Goal: Navigation & Orientation: Find specific page/section

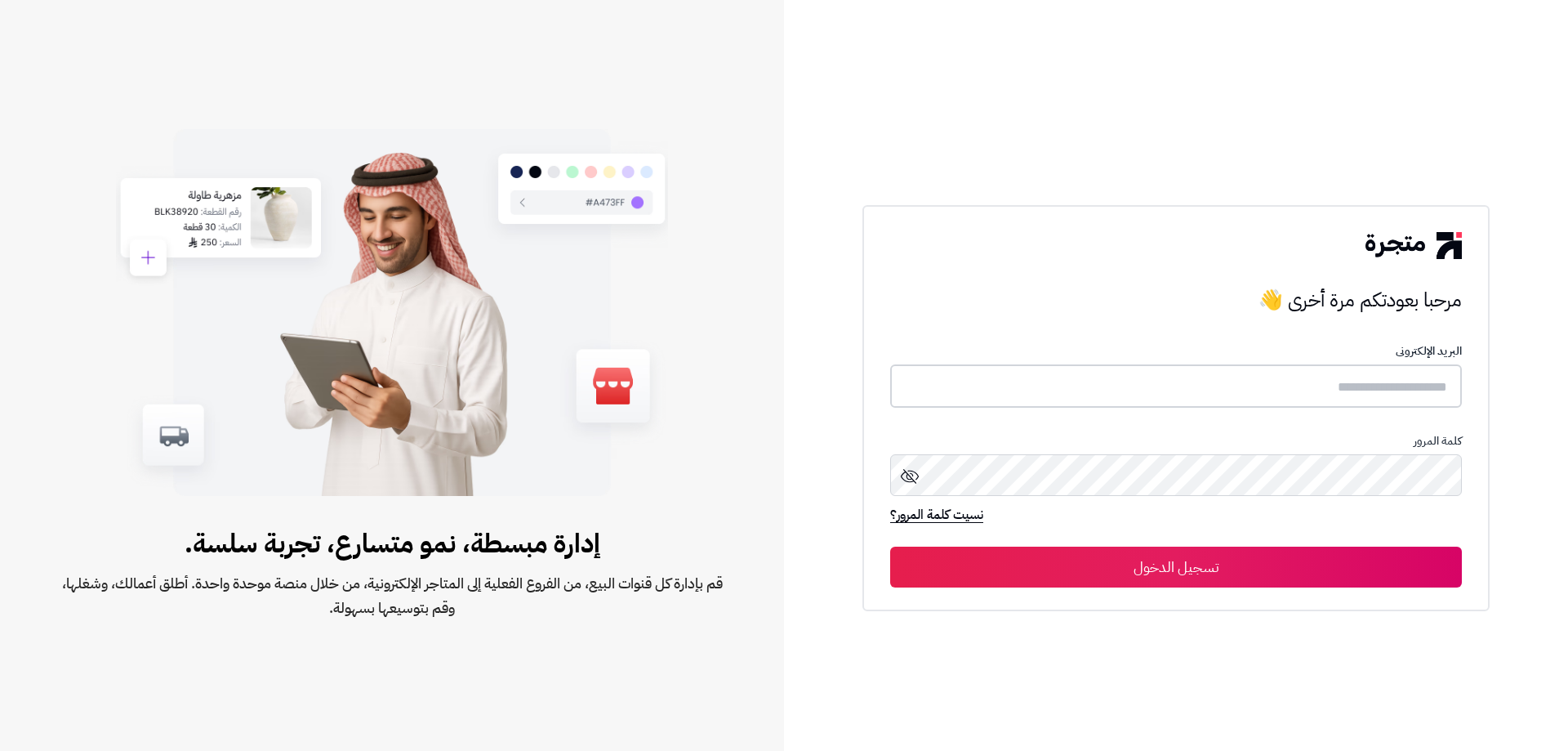
type input "**********"
click at [1255, 562] on button "تسجيل الدخول" at bounding box center [1176, 566] width 572 height 41
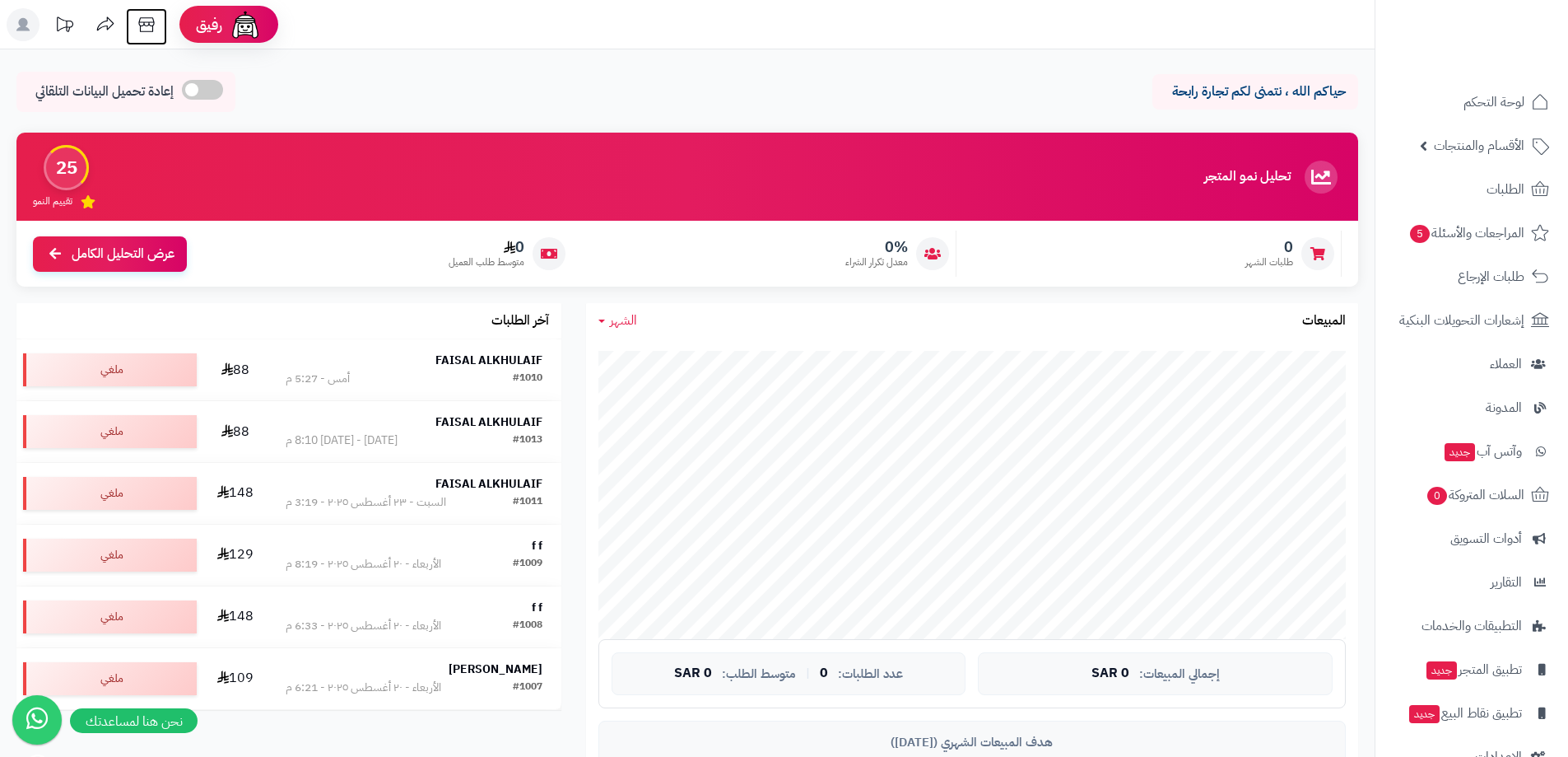
click at [151, 29] on icon at bounding box center [146, 24] width 33 height 33
click at [1507, 102] on span "لوحة التحكم" at bounding box center [1494, 102] width 60 height 23
click at [153, 21] on icon at bounding box center [146, 24] width 33 height 33
click at [152, 26] on icon at bounding box center [146, 24] width 16 height 15
click at [1490, 103] on span "لوحة التحكم" at bounding box center [1494, 102] width 60 height 23
